Goal: Information Seeking & Learning: Check status

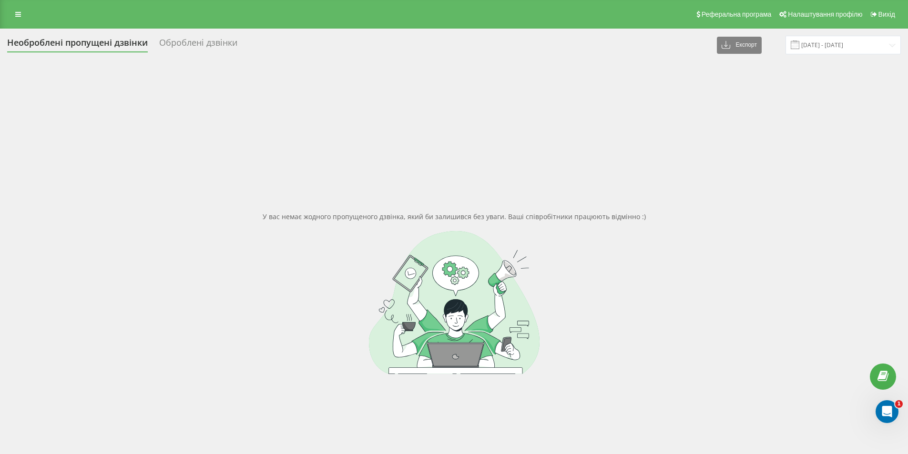
click at [607, 426] on div "У вас немає жодного пропущеного дзвінка, який би залишився без уваги. Ваші спів…" at bounding box center [453, 293] width 893 height 454
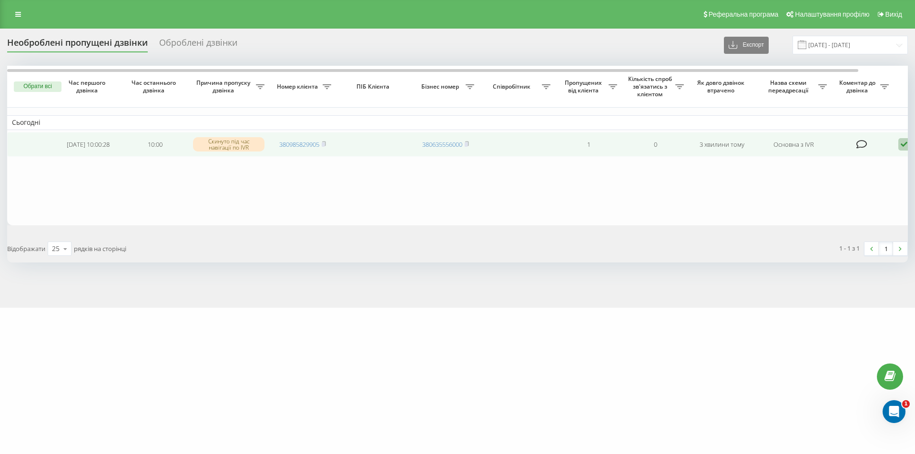
click at [902, 146] on icon at bounding box center [903, 144] width 11 height 13
click at [849, 157] on span "Не вдалося зв'язатися" at bounding box center [818, 159] width 73 height 9
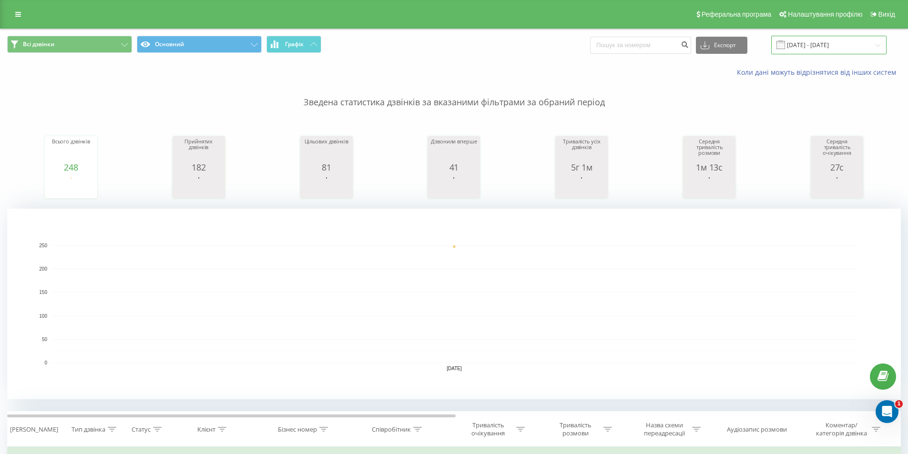
click at [882, 45] on input "21.08.2025 - 21.08.2025" at bounding box center [828, 45] width 115 height 19
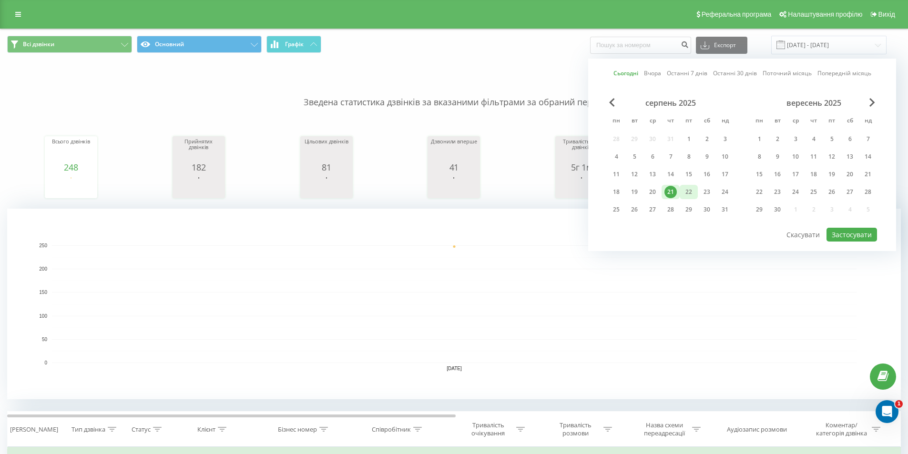
click at [685, 191] on div "22" at bounding box center [688, 192] width 12 height 12
click at [845, 231] on button "Застосувати" at bounding box center [851, 235] width 51 height 14
type input "[DATE] - [DATE]"
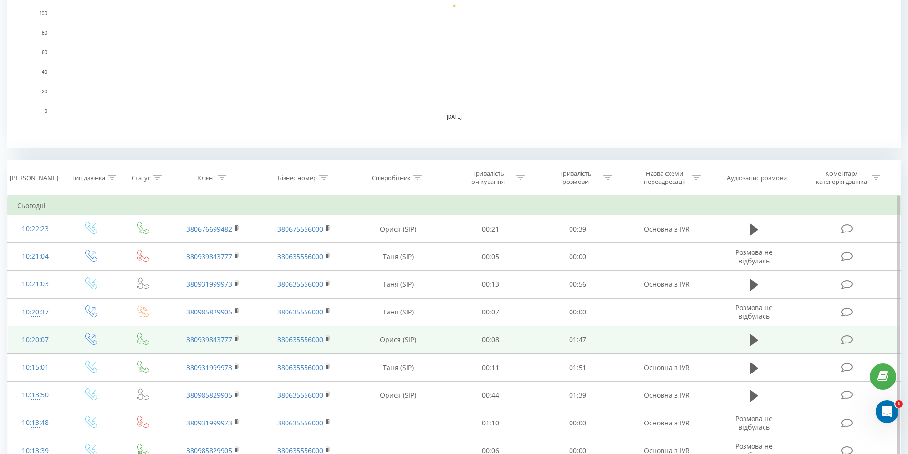
scroll to position [334, 0]
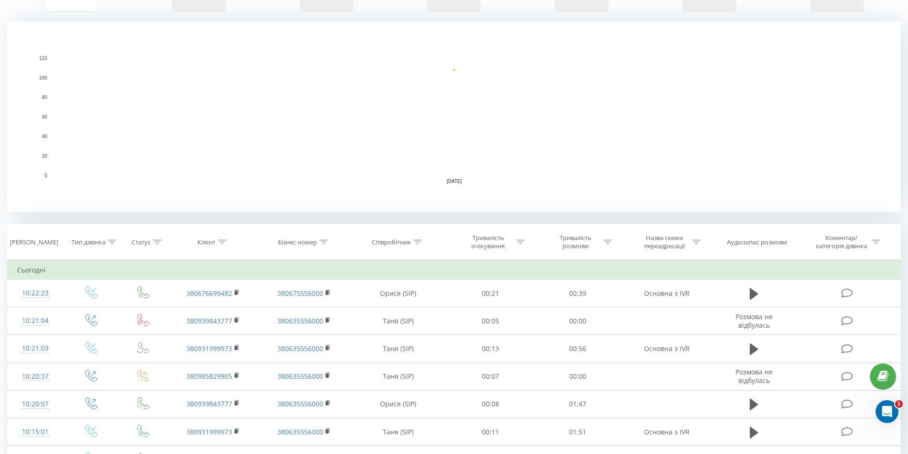
scroll to position [191, 0]
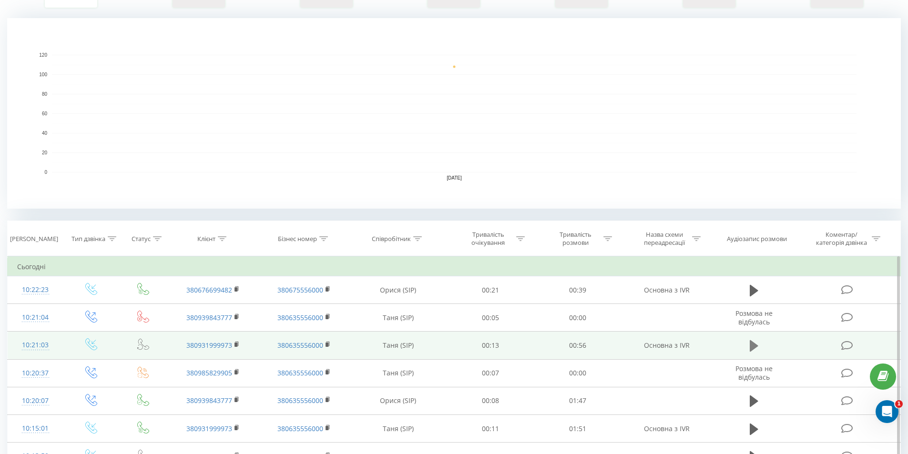
click at [753, 348] on icon at bounding box center [754, 345] width 9 height 11
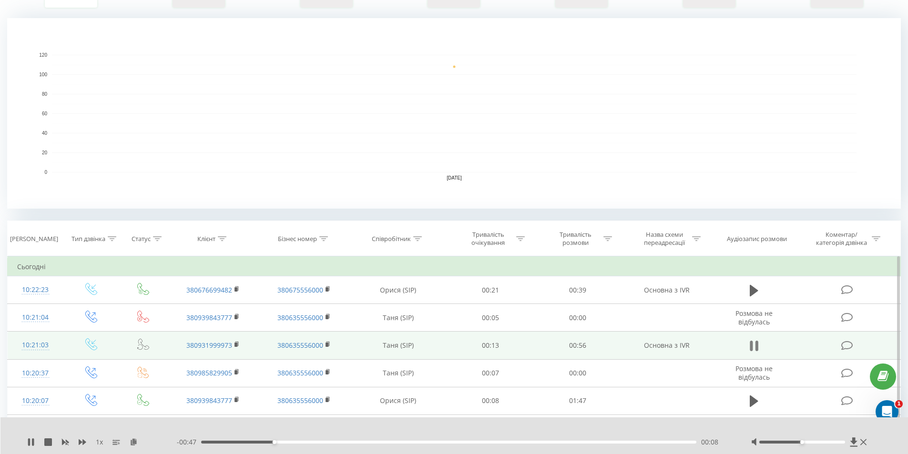
click at [750, 347] on icon at bounding box center [751, 346] width 3 height 10
